Goal: Find specific page/section: Find specific page/section

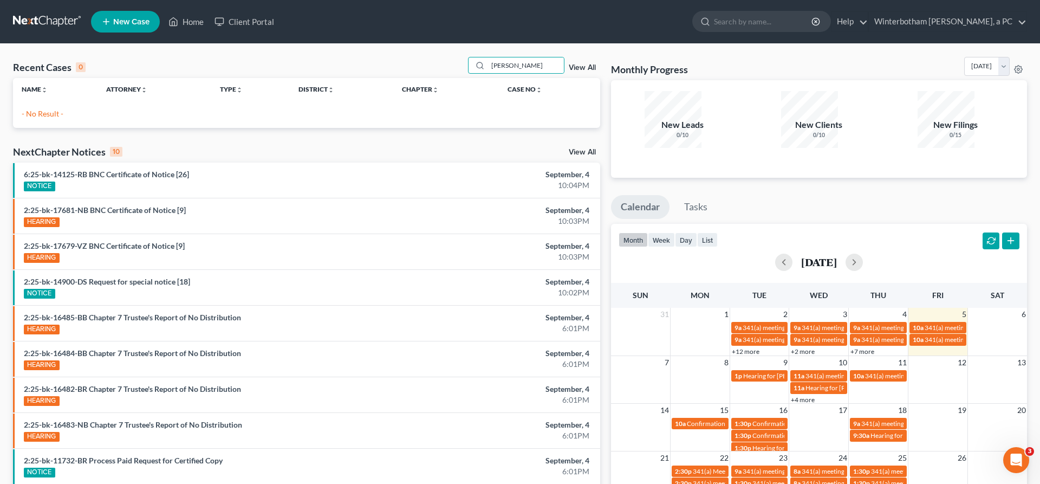
drag, startPoint x: 547, startPoint y: 50, endPoint x: 412, endPoint y: 49, distance: 134.9
click at [488, 57] on input "[PERSON_NAME]" at bounding box center [526, 65] width 76 height 16
type input "brunswick"
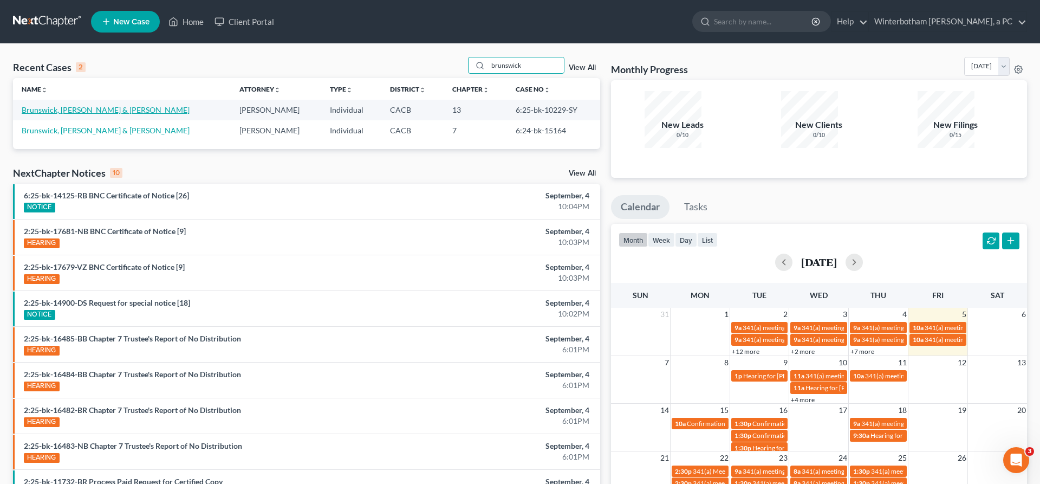
click at [56, 105] on link "Brunswick, [PERSON_NAME] & [PERSON_NAME]" at bounding box center [106, 109] width 168 height 9
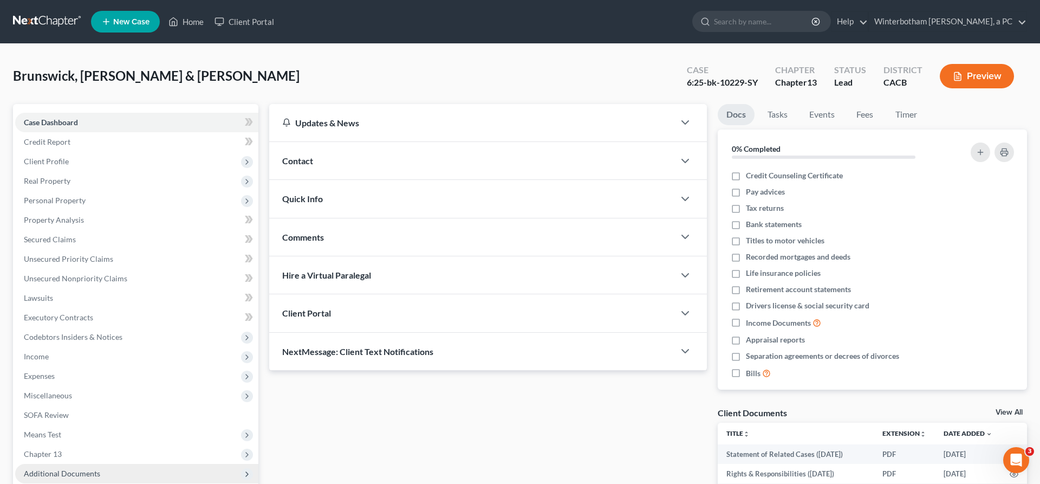
click at [113, 464] on span "Additional Documents" at bounding box center [136, 474] width 243 height 20
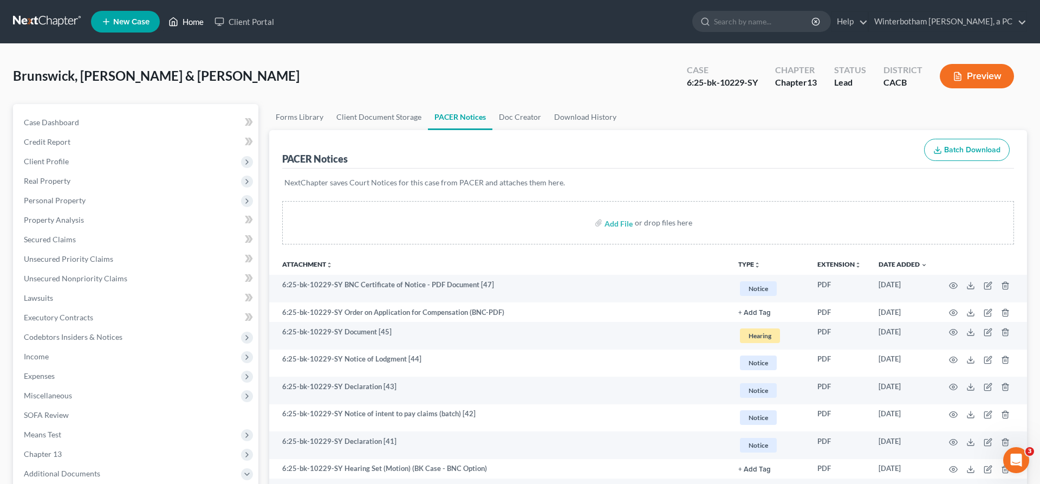
click at [163, 16] on link "Home" at bounding box center [186, 22] width 46 height 20
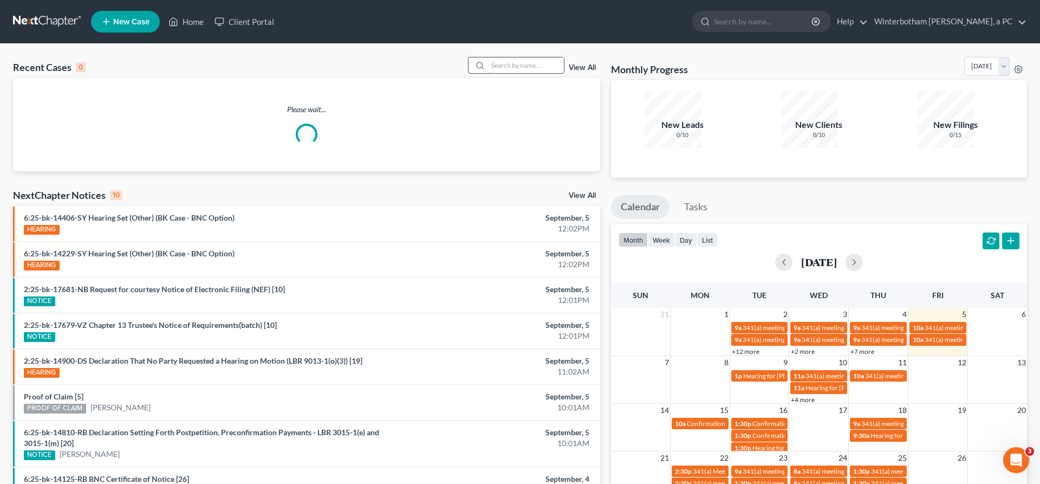
click at [544, 57] on input "search" at bounding box center [526, 65] width 76 height 16
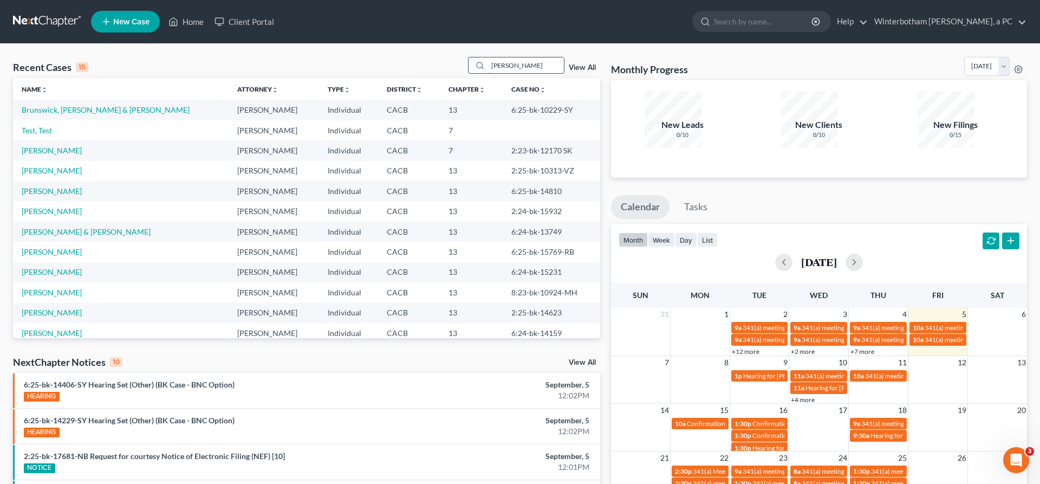
type input "[PERSON_NAME]"
